Goal: Transaction & Acquisition: Subscribe to service/newsletter

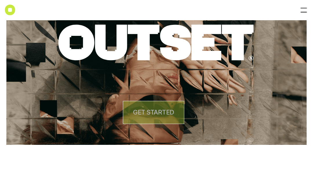
click at [162, 114] on h4 "GET STARTED" at bounding box center [153, 112] width 41 height 9
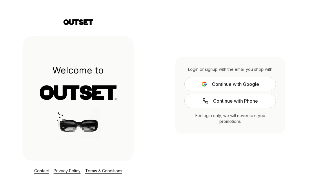
scroll to position [27, 0]
click at [232, 98] on span "Continue with Phone" at bounding box center [235, 101] width 45 height 7
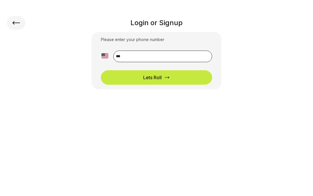
click at [162, 56] on input "**" at bounding box center [162, 57] width 99 height 12
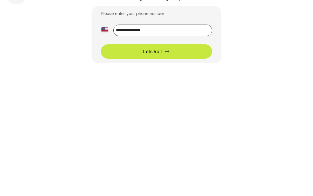
type input "**********"
click at [165, 75] on icon "submit" at bounding box center [167, 78] width 6 height 6
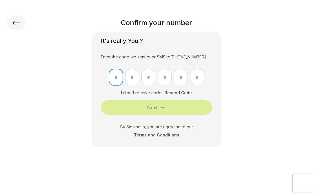
click at [117, 80] on input "text" at bounding box center [116, 77] width 14 height 16
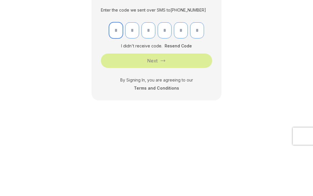
type input "*"
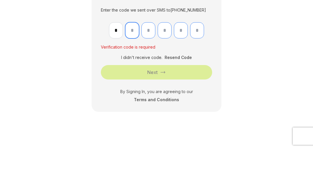
type input "*"
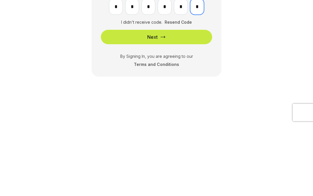
type input "*"
click at [161, 101] on button "Next" at bounding box center [156, 108] width 111 height 14
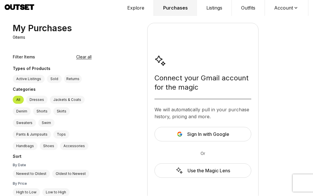
scroll to position [25, 0]
click at [197, 131] on span "Sign In with Google" at bounding box center [208, 134] width 42 height 7
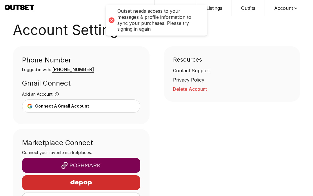
click at [111, 18] on div at bounding box center [111, 20] width 8 height 8
click at [78, 162] on img "button" at bounding box center [81, 165] width 109 height 7
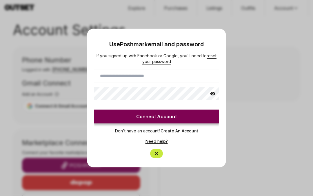
scroll to position [25, 0]
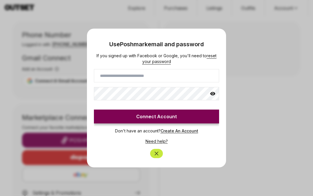
click at [159, 154] on icon "Close" at bounding box center [156, 154] width 6 height 6
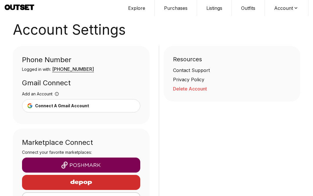
scroll to position [0, 0]
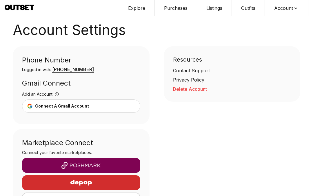
click at [214, 9] on button "Listings" at bounding box center [214, 8] width 35 height 16
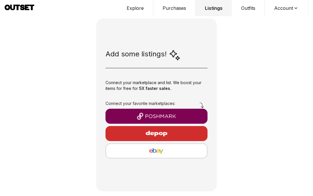
click at [133, 7] on button "Explore" at bounding box center [135, 8] width 36 height 16
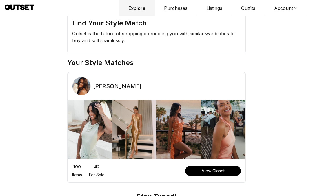
scroll to position [25, 0]
click at [173, 9] on button "Purchases" at bounding box center [176, 8] width 42 height 16
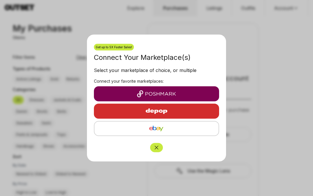
click at [276, 93] on div at bounding box center [156, 98] width 313 height 196
click at [158, 175] on div at bounding box center [156, 98] width 313 height 196
click at [155, 174] on div at bounding box center [156, 98] width 313 height 196
click at [157, 175] on div at bounding box center [156, 98] width 313 height 196
click at [158, 178] on div at bounding box center [156, 98] width 313 height 196
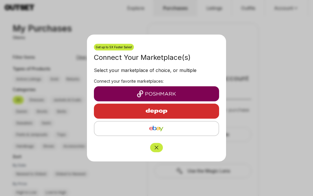
click at [155, 174] on div at bounding box center [156, 98] width 313 height 196
click at [154, 170] on div at bounding box center [156, 98] width 313 height 196
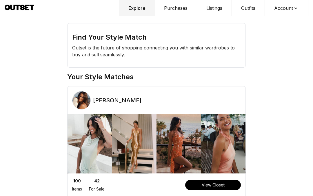
click at [285, 34] on div "Find Your Style Match Outset is the future of shopping connecting you with simi…" at bounding box center [156, 98] width 313 height 196
click at [285, 33] on div "Find Your Style Match Outset is the future of shopping connecting you with simi…" at bounding box center [156, 98] width 313 height 196
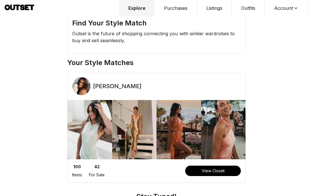
scroll to position [14, 0]
